Goal: Entertainment & Leisure: Consume media (video, audio)

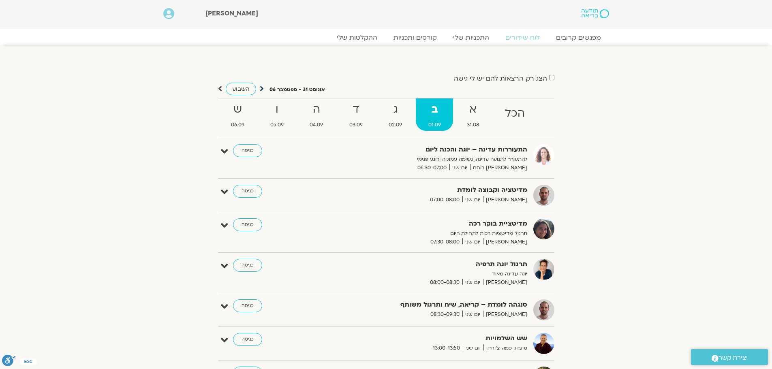
click at [263, 90] on icon at bounding box center [262, 89] width 4 height 8
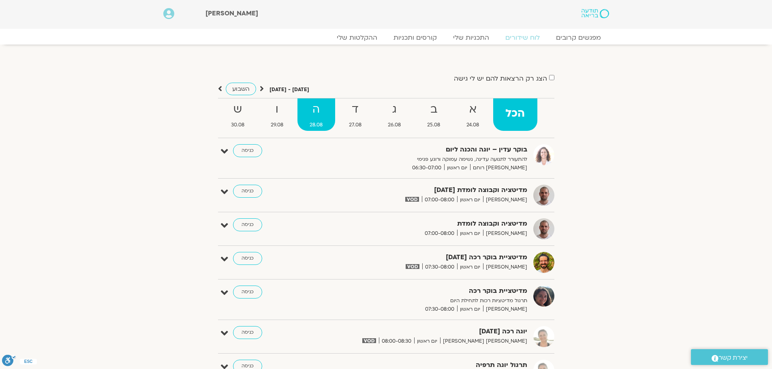
click at [306, 113] on strong "ה" at bounding box center [316, 110] width 38 height 18
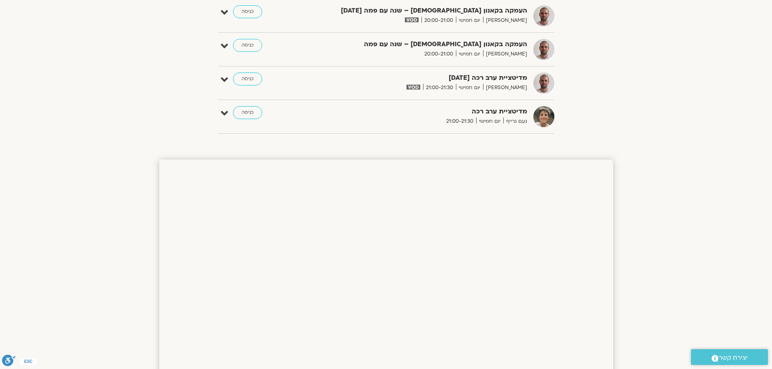
scroll to position [405, 0]
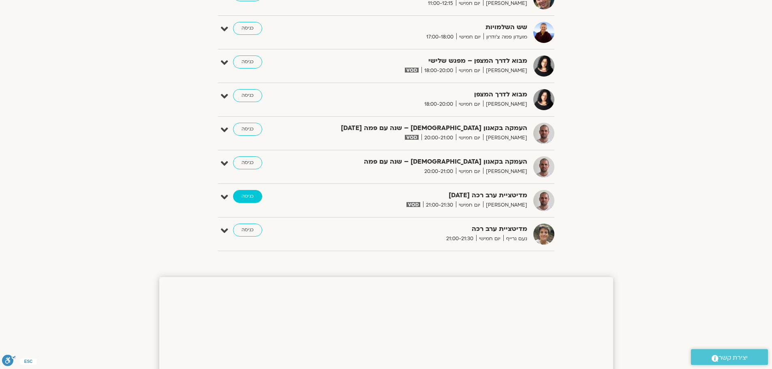
click at [247, 194] on link "כניסה" at bounding box center [247, 196] width 29 height 13
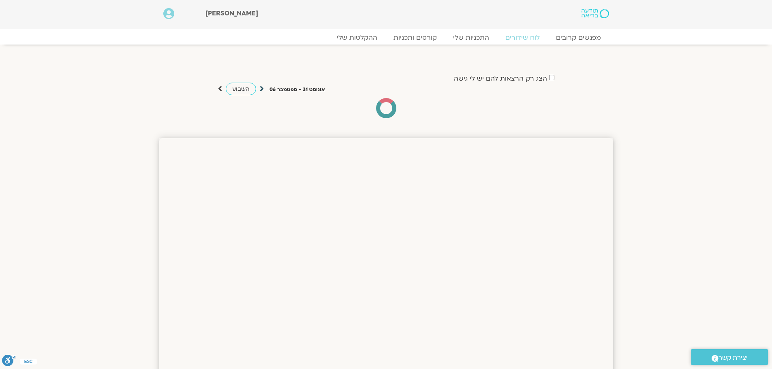
click at [261, 88] on icon at bounding box center [262, 89] width 4 height 8
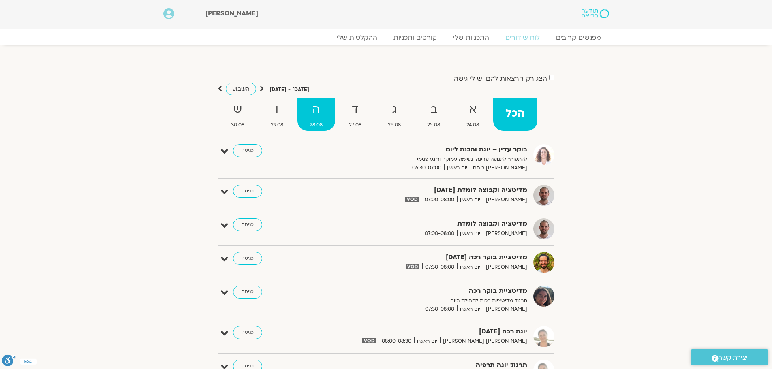
click at [314, 116] on strong "ה" at bounding box center [316, 110] width 38 height 18
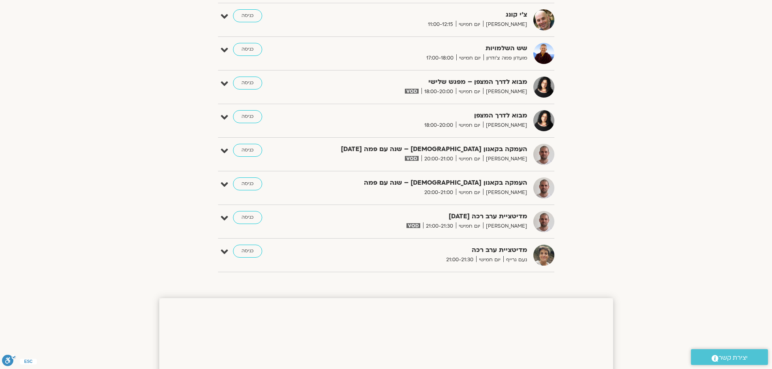
scroll to position [365, 0]
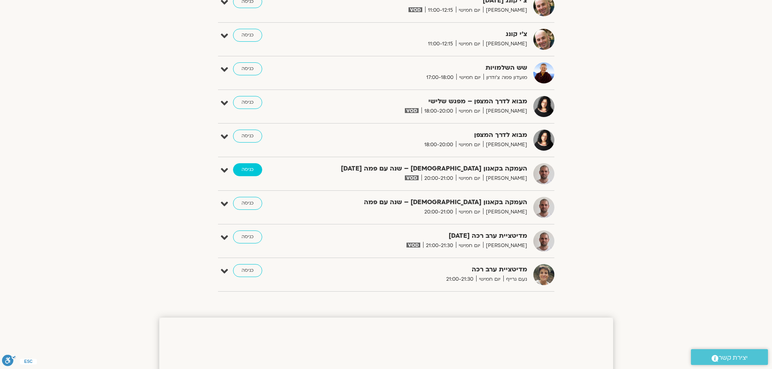
click at [245, 171] on link "כניסה" at bounding box center [247, 169] width 29 height 13
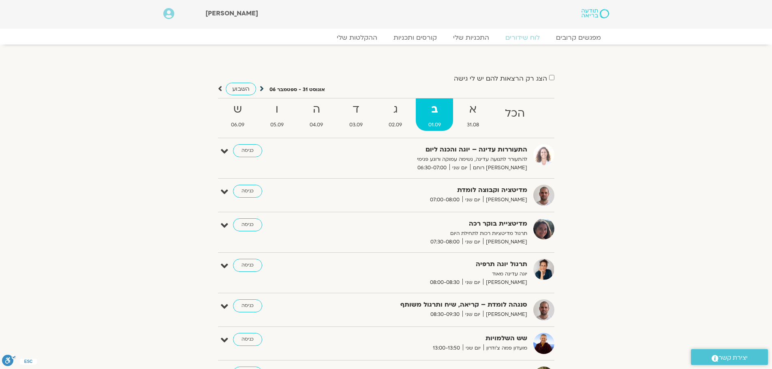
click at [261, 89] on icon at bounding box center [262, 89] width 4 height 8
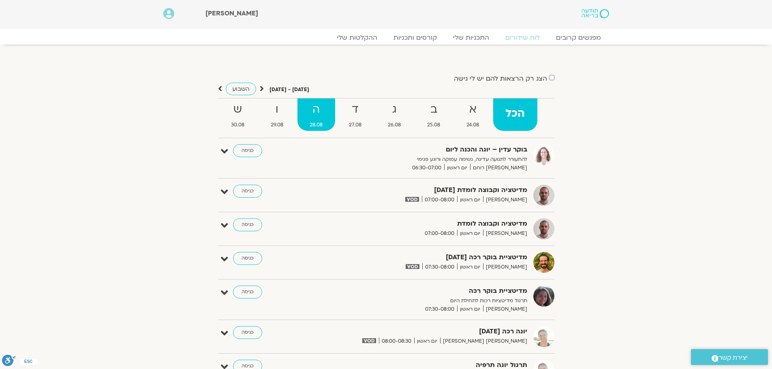
click at [312, 113] on strong "ה" at bounding box center [316, 110] width 38 height 18
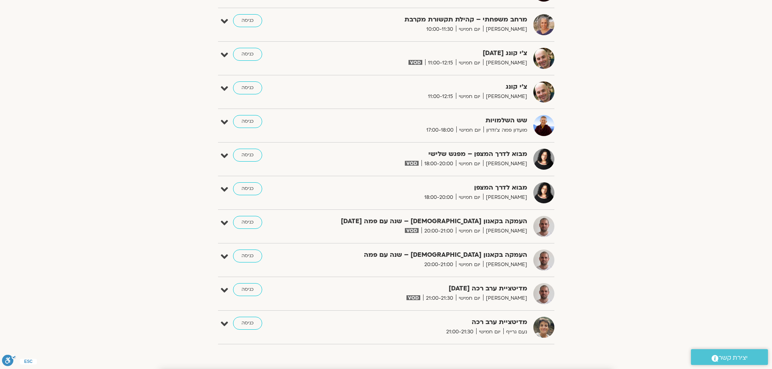
scroll to position [405, 0]
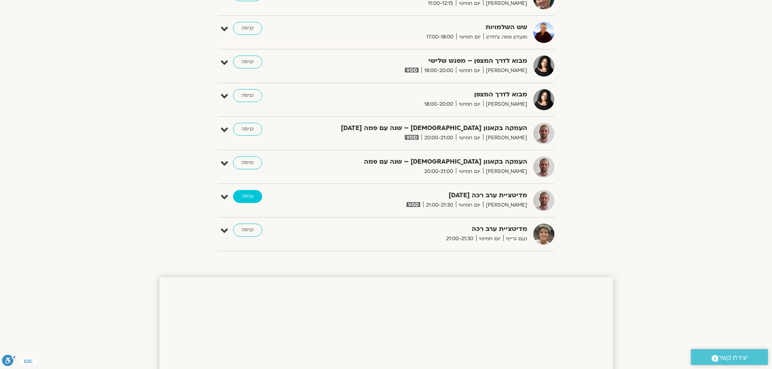
click at [244, 197] on link "כניסה" at bounding box center [247, 196] width 29 height 13
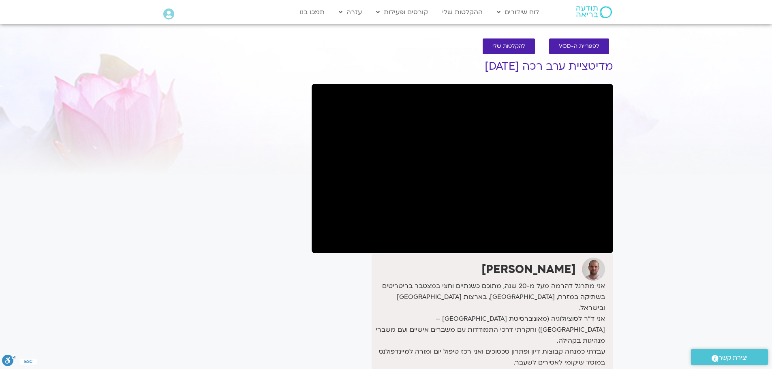
click at [139, 65] on section "לספריית ה-VOD להקלטות שלי מדיטציית ערב רכה [DATE] [PERSON_NAME] אני מתרגל דהרמה…" at bounding box center [386, 259] width 772 height 458
